Goal: Task Accomplishment & Management: Manage account settings

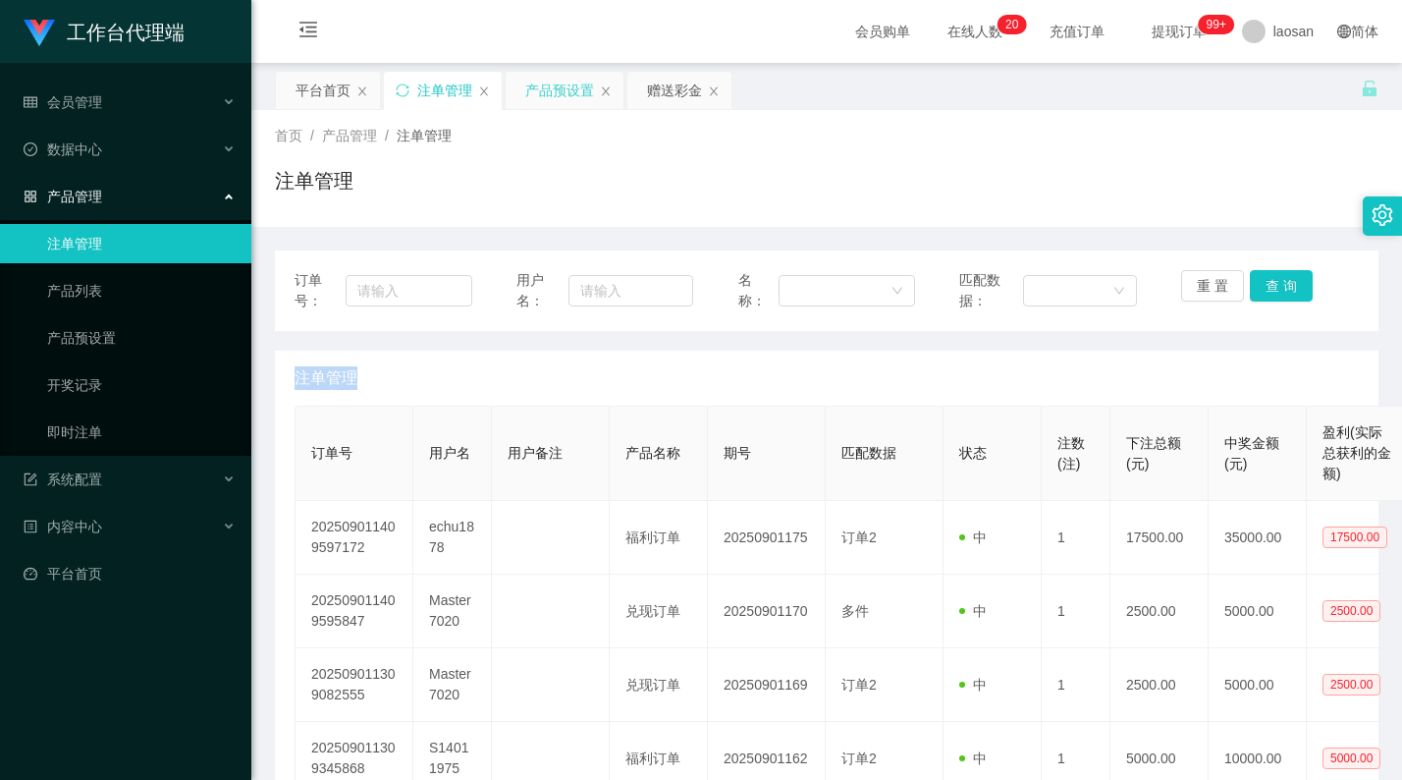
click at [566, 89] on div "产品预设置" at bounding box center [559, 90] width 69 height 37
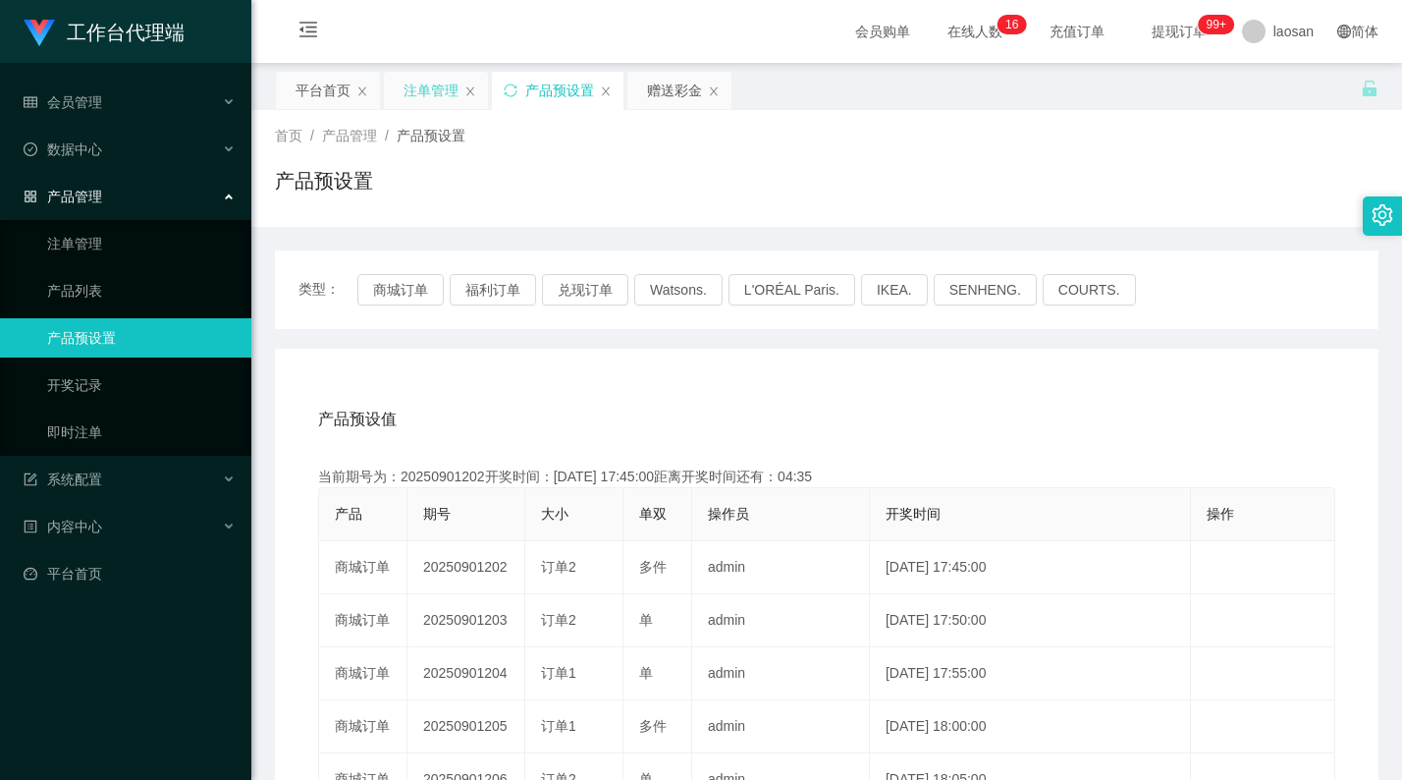
click at [429, 85] on div "注单管理" at bounding box center [431, 90] width 55 height 37
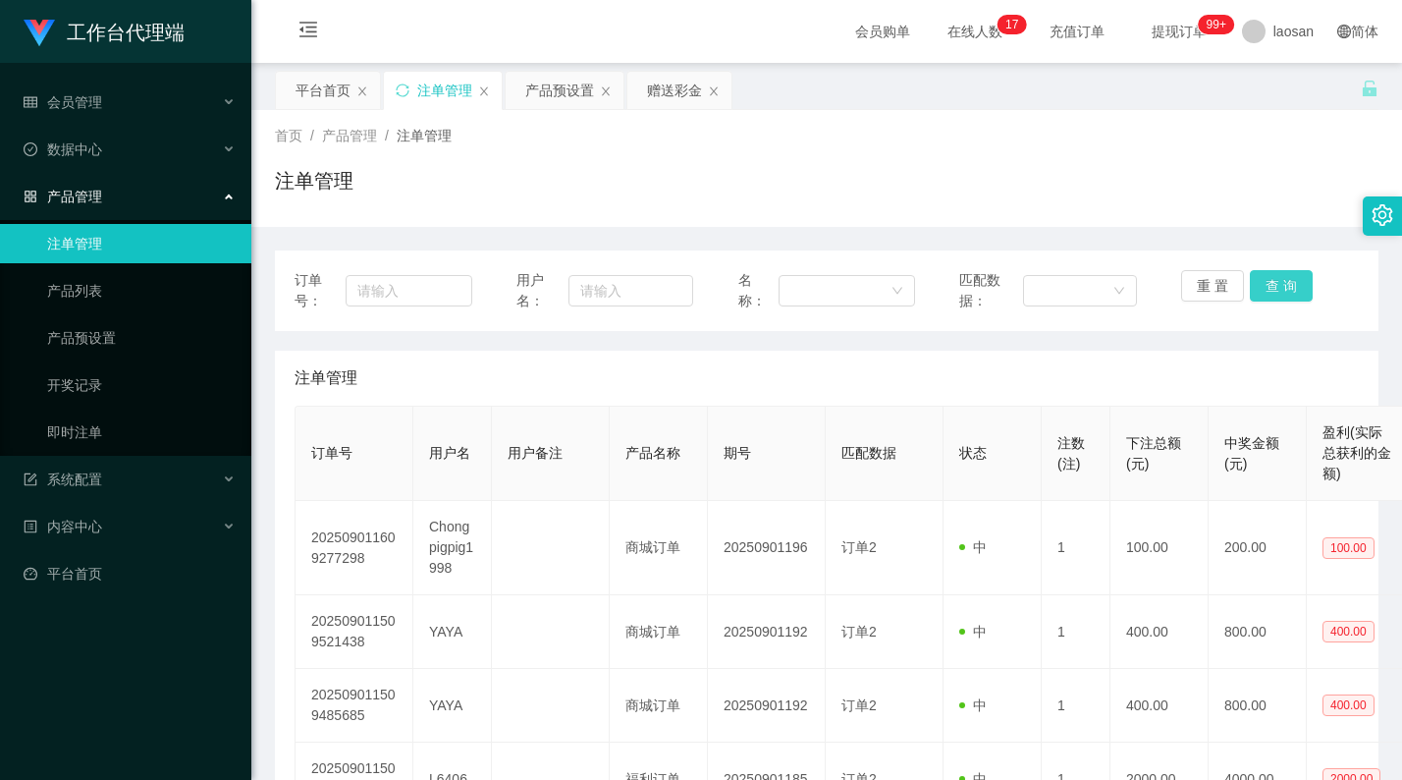
click at [1262, 287] on button "查 询" at bounding box center [1281, 285] width 63 height 31
click at [1286, 284] on button "查 询" at bounding box center [1281, 285] width 63 height 31
click at [1286, 284] on div "重 置 查 询" at bounding box center [1270, 290] width 178 height 41
click at [1287, 291] on button "查 询" at bounding box center [1281, 285] width 63 height 31
click at [1287, 291] on button "查 询" at bounding box center [1292, 285] width 84 height 31
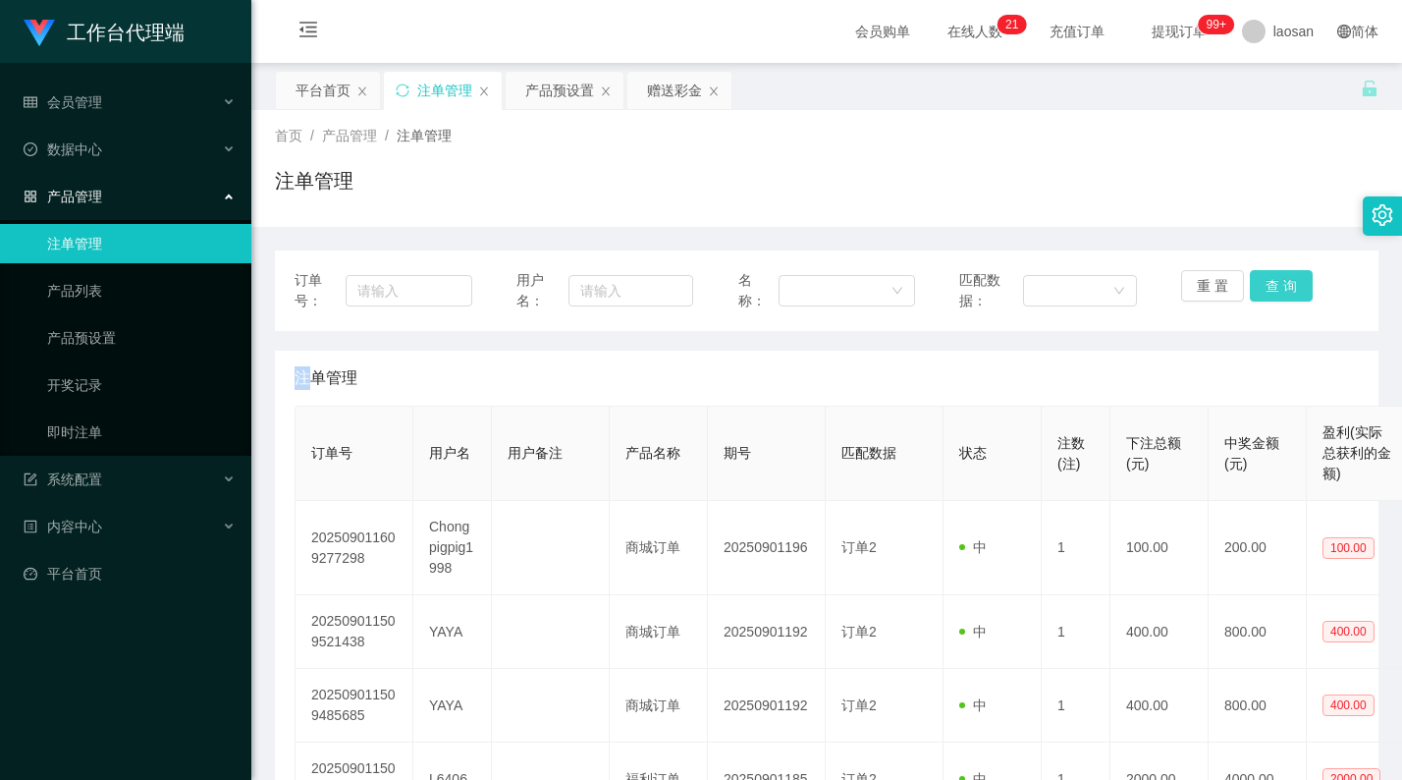
click at [1287, 291] on button "查 询" at bounding box center [1281, 285] width 63 height 31
click at [1288, 287] on div "重 置 查 询" at bounding box center [1270, 290] width 178 height 41
click at [1289, 286] on div "重 置 查 询" at bounding box center [1270, 290] width 178 height 41
click at [1291, 284] on div "重 置 查 询" at bounding box center [1270, 290] width 178 height 41
click at [1292, 282] on button "查 询" at bounding box center [1281, 285] width 63 height 31
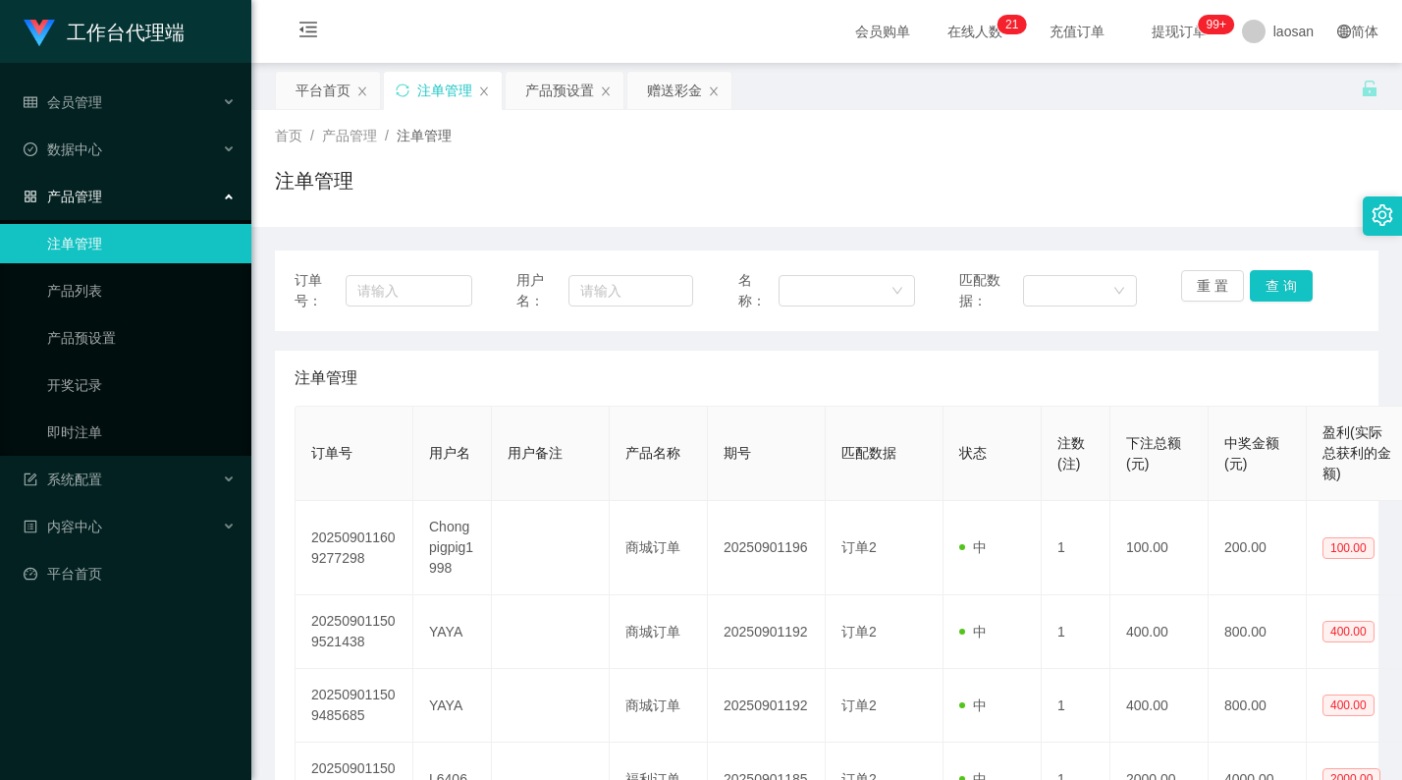
click at [1294, 280] on div "重 置 查 询" at bounding box center [1270, 290] width 178 height 41
click at [1296, 276] on button "查 询" at bounding box center [1281, 285] width 63 height 31
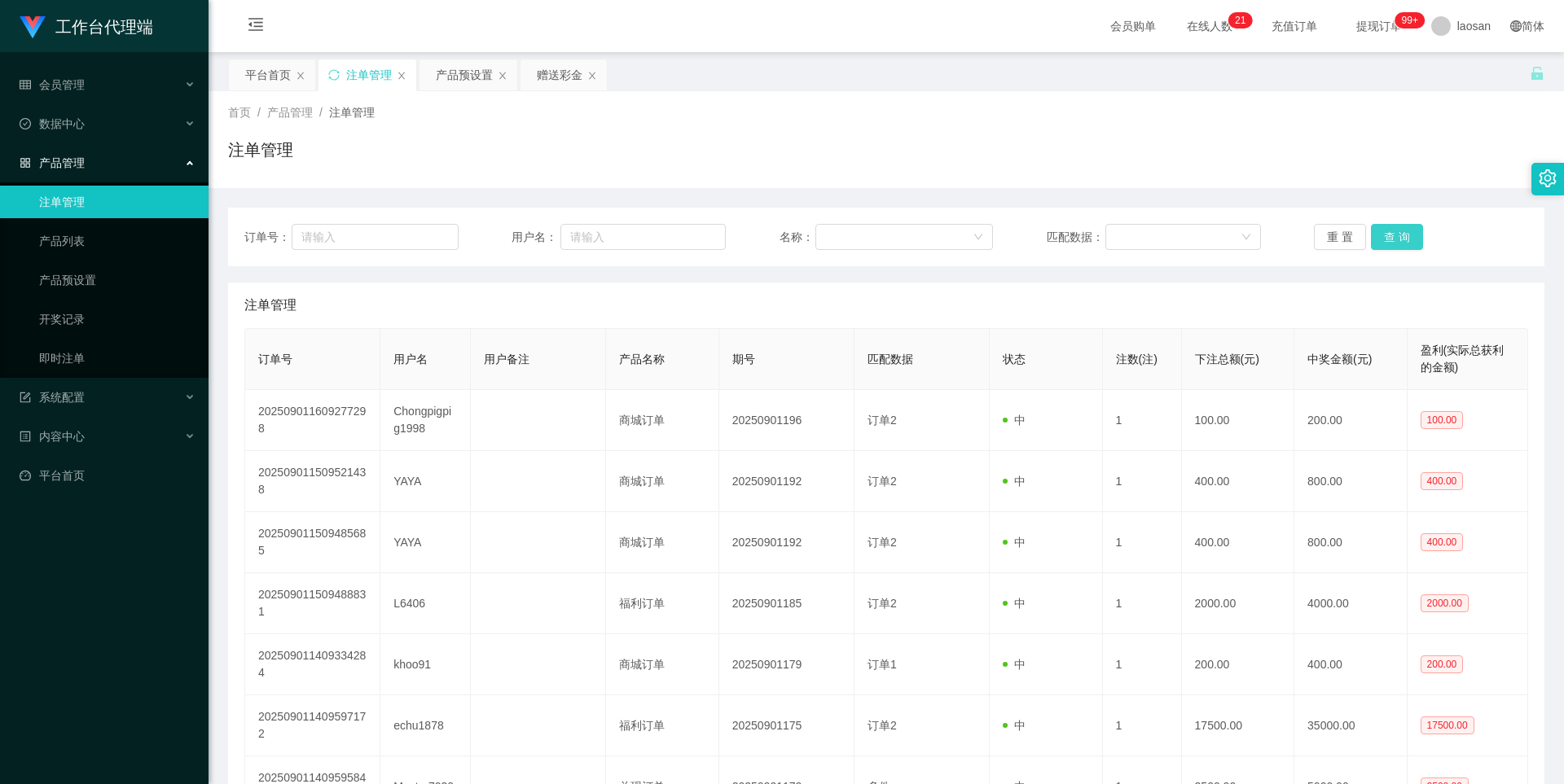
click at [1396, 236] on button "查 询" at bounding box center [1396, 236] width 52 height 26
click at [1396, 236] on button "查 询" at bounding box center [1396, 236] width 52 height 26
click at [1395, 245] on button "查 询" at bounding box center [1396, 236] width 52 height 26
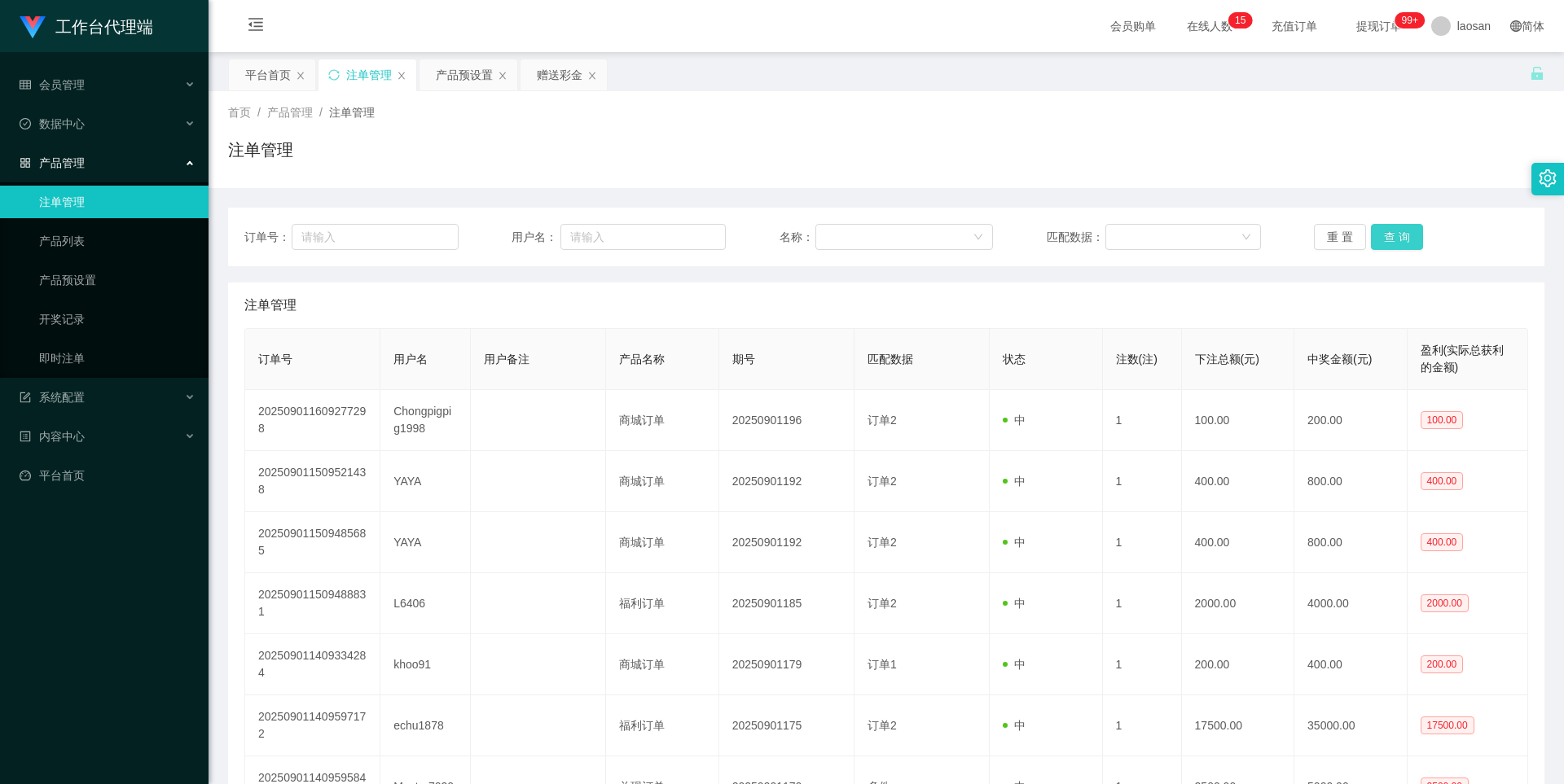
click at [1395, 245] on button "查 询" at bounding box center [1396, 236] width 52 height 26
click at [1395, 245] on div "重 置 查 询" at bounding box center [1421, 236] width 214 height 26
click at [1395, 245] on button "查 询" at bounding box center [1396, 236] width 52 height 26
click at [1395, 245] on div "重 置 查 询" at bounding box center [1421, 236] width 214 height 26
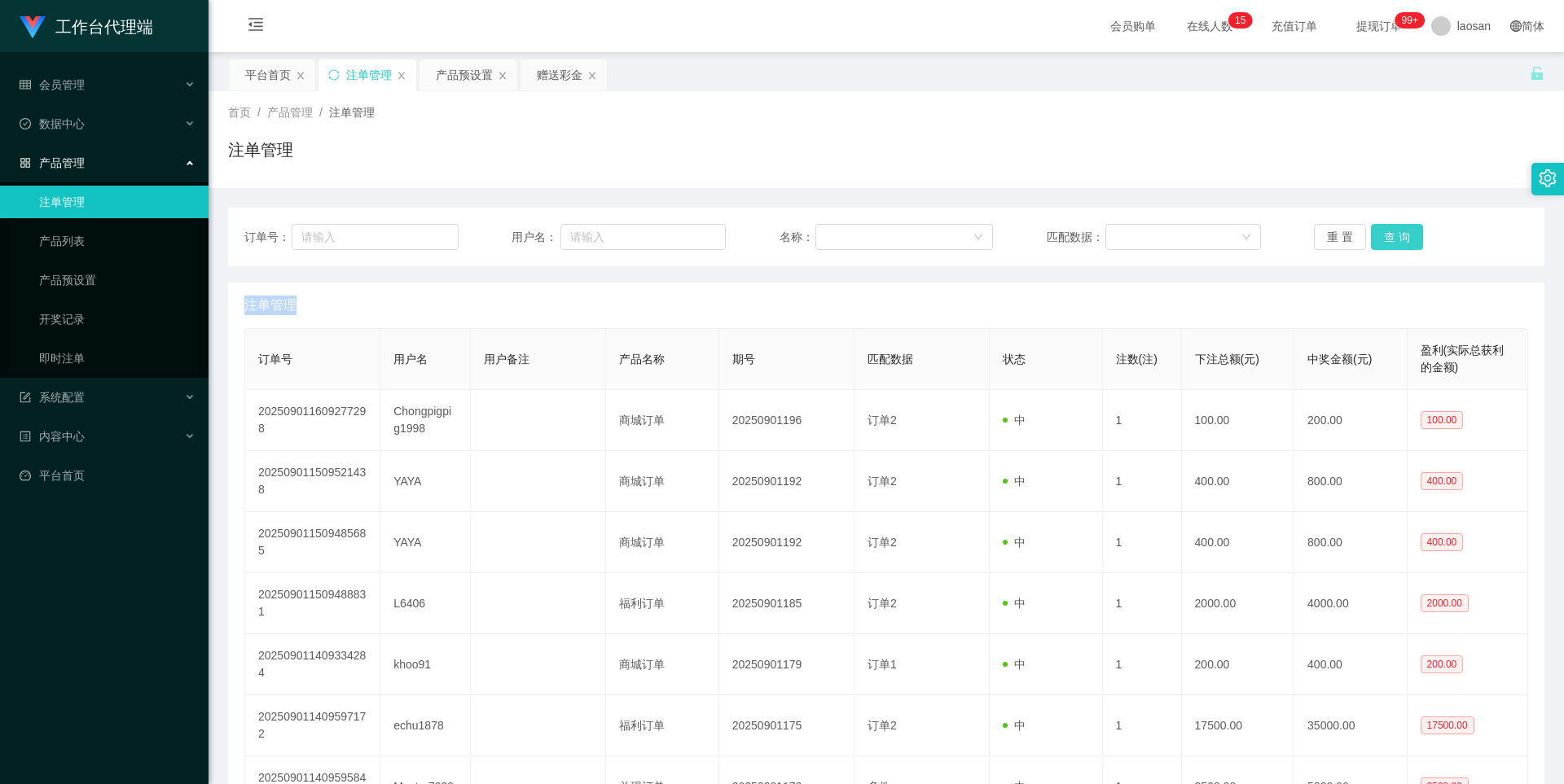
click at [1395, 245] on button "查 询" at bounding box center [1396, 236] width 52 height 26
click at [1391, 238] on button "查 询" at bounding box center [1396, 236] width 52 height 26
click at [1391, 238] on button "查 询" at bounding box center [1406, 236] width 70 height 26
click at [1391, 238] on div "重 置 查 询" at bounding box center [1421, 236] width 214 height 26
click at [1381, 227] on button "查 询" at bounding box center [1396, 236] width 52 height 26
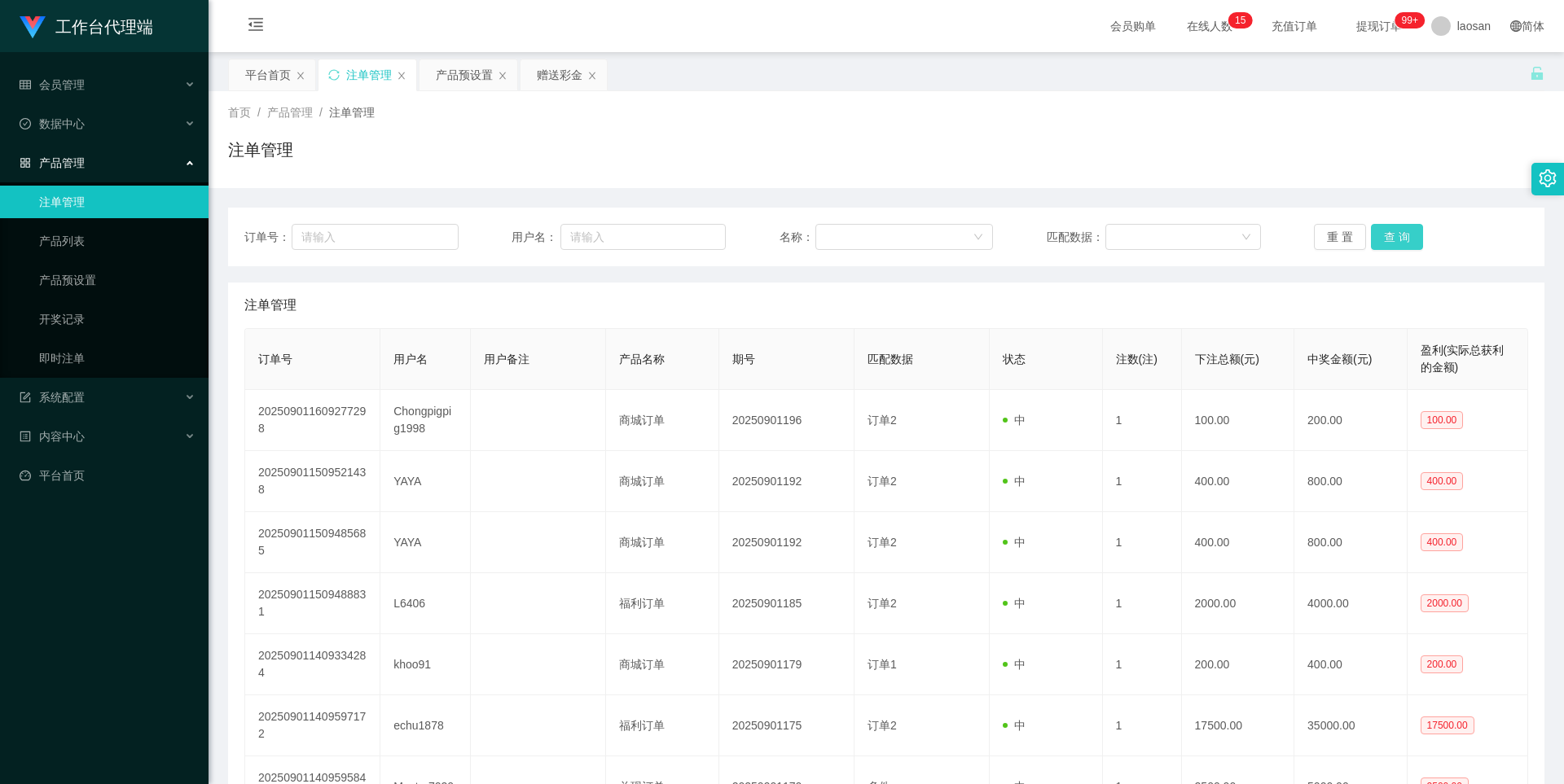
click at [1385, 229] on button "查 询" at bounding box center [1396, 236] width 52 height 26
click at [1386, 229] on button "查 询" at bounding box center [1396, 236] width 52 height 26
click at [1386, 229] on button "查 询" at bounding box center [1406, 236] width 70 height 26
click at [1391, 235] on button "查 询" at bounding box center [1396, 236] width 52 height 26
click at [1392, 233] on button "查 询" at bounding box center [1396, 236] width 52 height 26
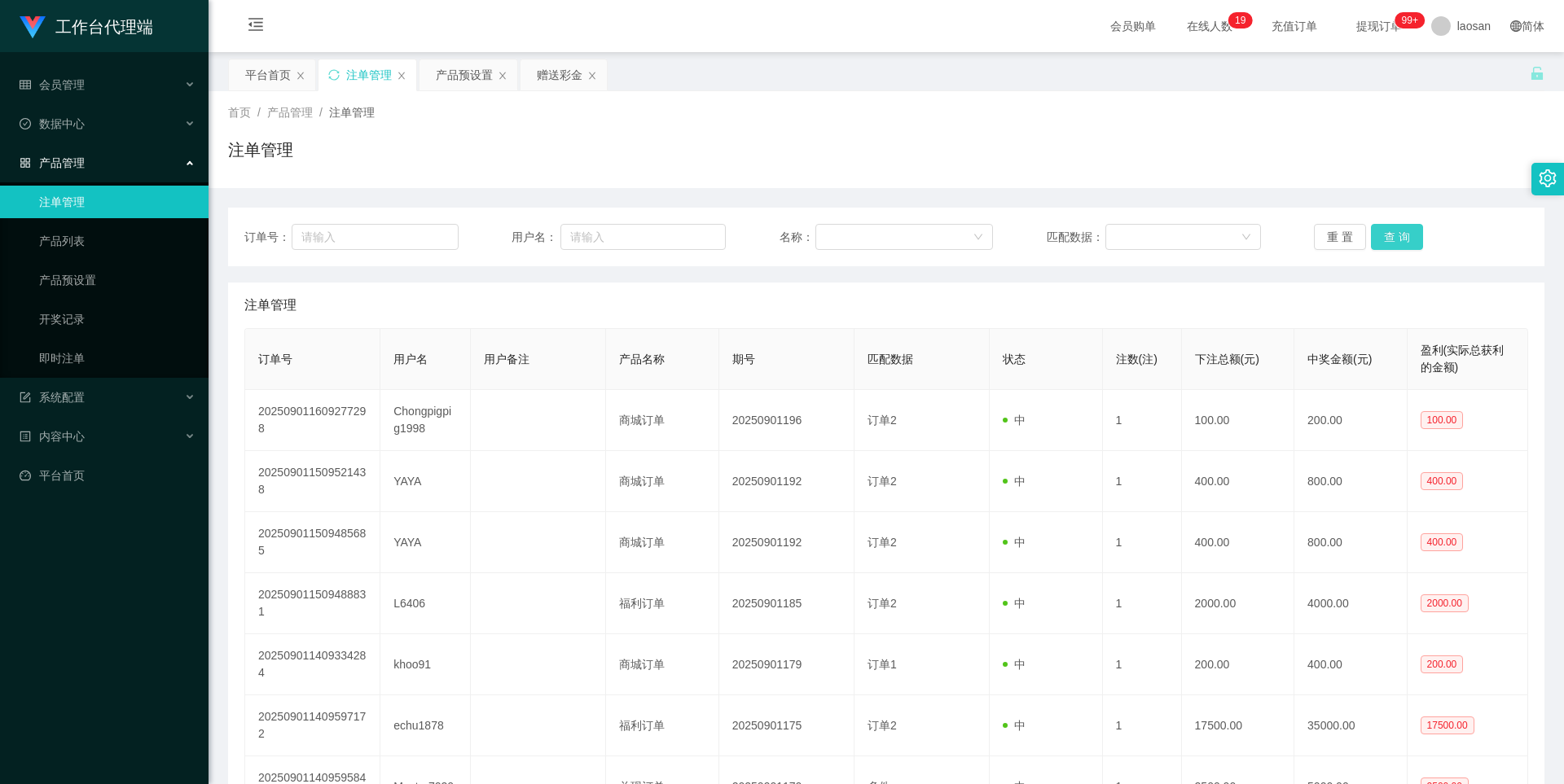
click at [1392, 233] on button "查 询" at bounding box center [1396, 236] width 52 height 26
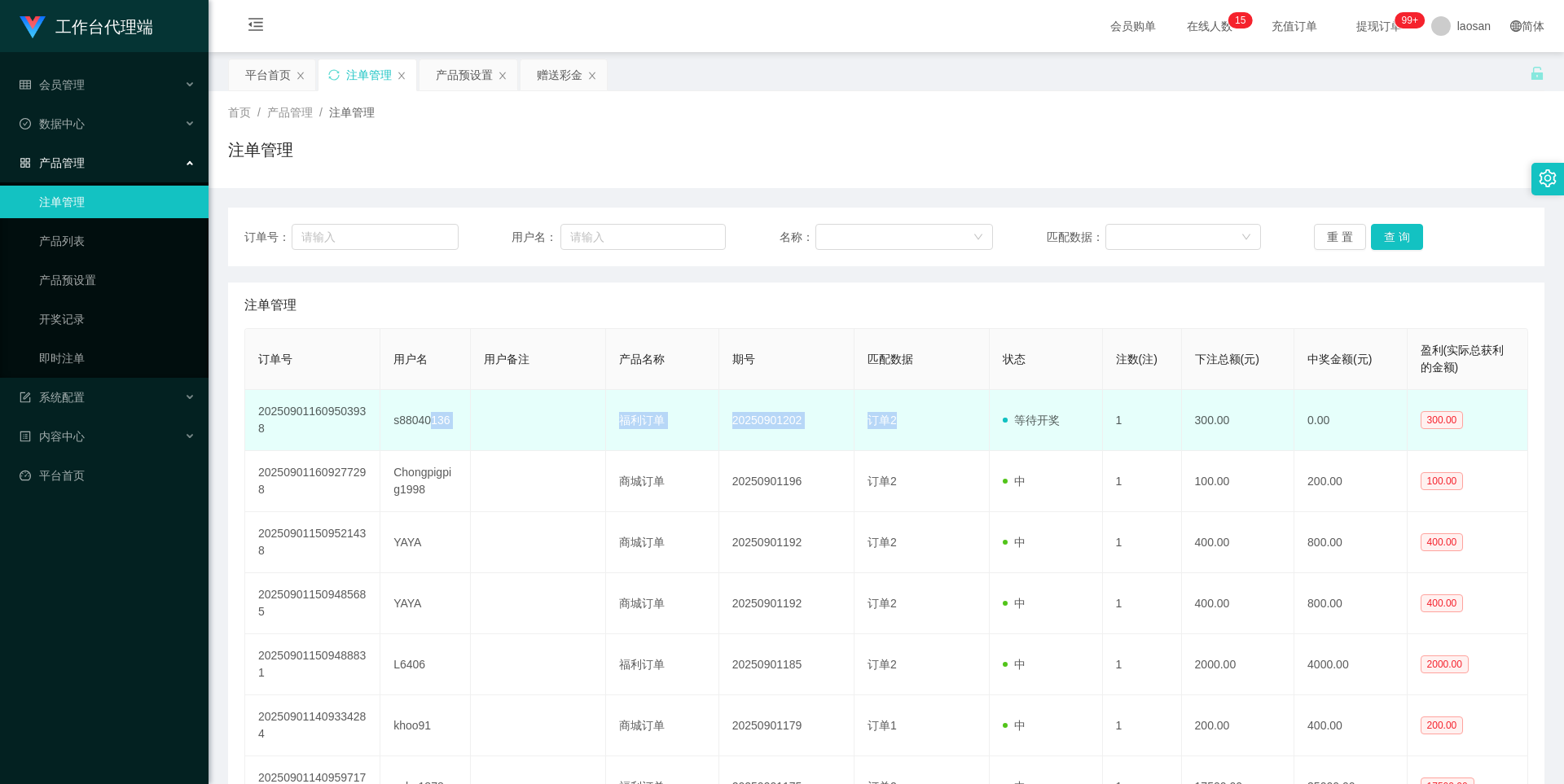
drag, startPoint x: 431, startPoint y: 423, endPoint x: 904, endPoint y: 411, distance: 473.2
click at [904, 411] on tr "202509011609503938 s88040136 福利订单 20250901202 订单2 等待开奖 1 300.00 0.00 300.00" at bounding box center [887, 421] width 1283 height 61
click at [909, 418] on td "订单2" at bounding box center [922, 421] width 135 height 61
